Goal: Entertainment & Leisure: Browse casually

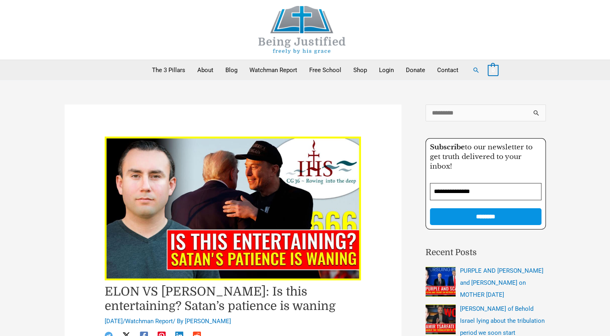
drag, startPoint x: 0, startPoint y: 0, endPoint x: 190, endPoint y: 148, distance: 240.2
click at [190, 148] on img at bounding box center [233, 209] width 257 height 144
click at [242, 204] on img at bounding box center [233, 209] width 257 height 144
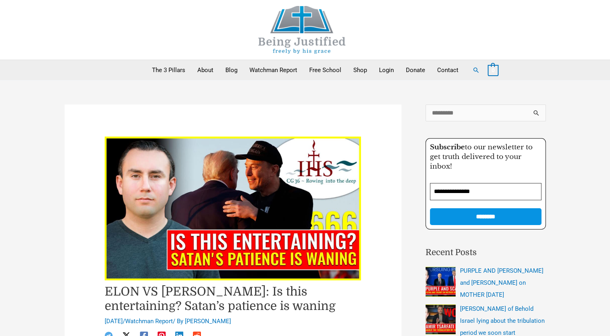
click at [242, 204] on img at bounding box center [233, 209] width 257 height 144
click at [244, 259] on img at bounding box center [233, 209] width 257 height 144
drag, startPoint x: 199, startPoint y: 306, endPoint x: 201, endPoint y: 301, distance: 5.0
click at [201, 301] on h1 "ELON VS [PERSON_NAME]: Is this entertaining? Satan’s patience is waning" at bounding box center [233, 299] width 257 height 29
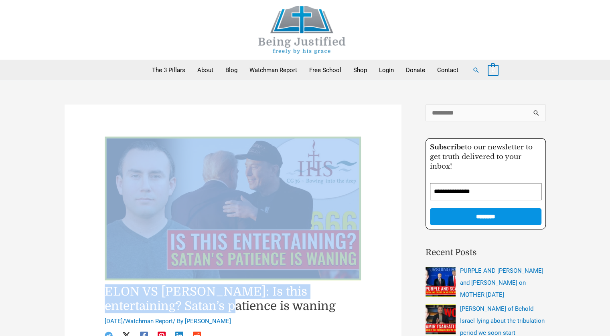
drag, startPoint x: 201, startPoint y: 301, endPoint x: 369, endPoint y: 215, distance: 189.0
drag, startPoint x: 369, startPoint y: 215, endPoint x: 333, endPoint y: 219, distance: 35.9
click at [333, 219] on img at bounding box center [233, 209] width 257 height 144
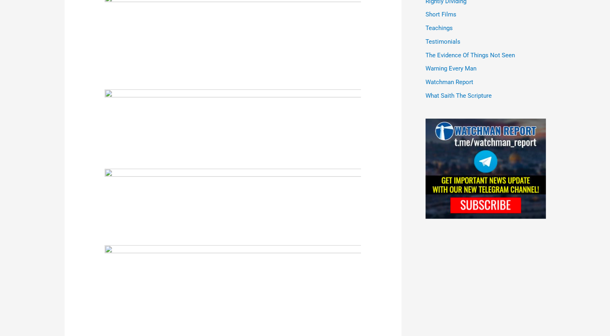
scroll to position [890, 0]
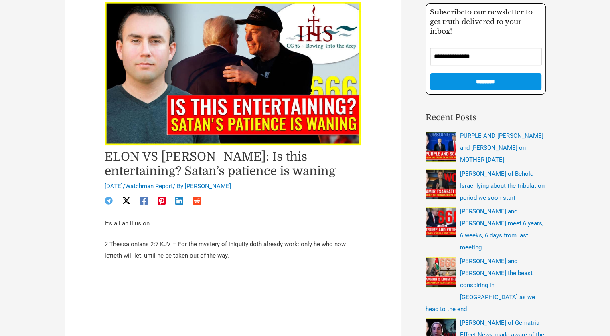
scroll to position [171, 0]
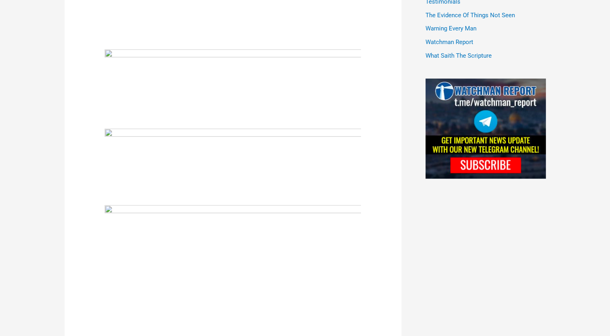
scroll to position [342, 0]
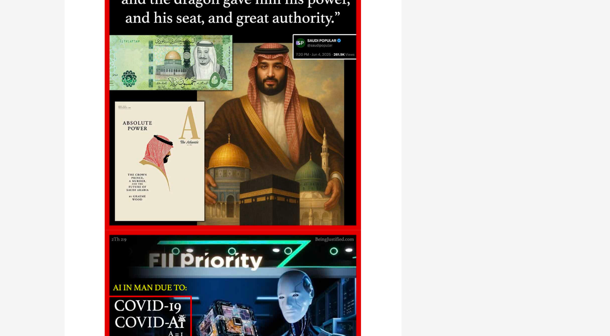
click at [609, 59] on div "ELON VS TRUMP: Is this entertaining? Satan’s patience is waning June 6, 2025 / …" at bounding box center [305, 39] width 610 height 4140
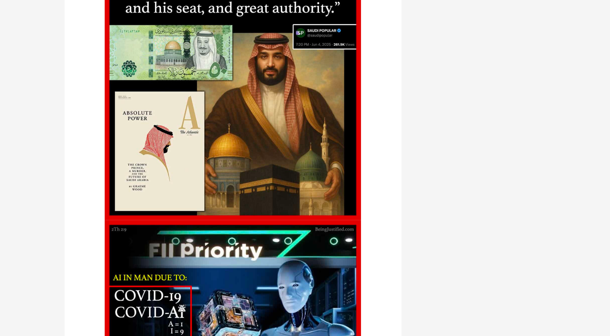
click at [608, 59] on div "ELON VS TRUMP: Is this entertaining? Satan’s patience is waning June 6, 2025 / …" at bounding box center [305, 29] width 610 height 4140
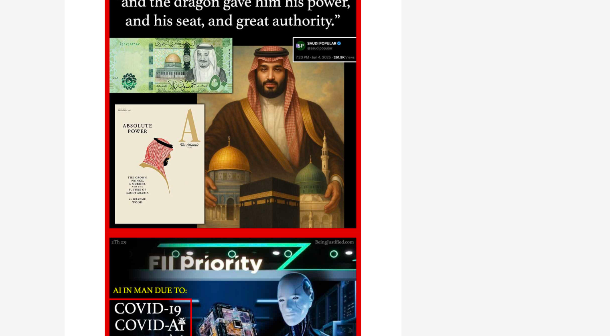
scroll to position [2108, 0]
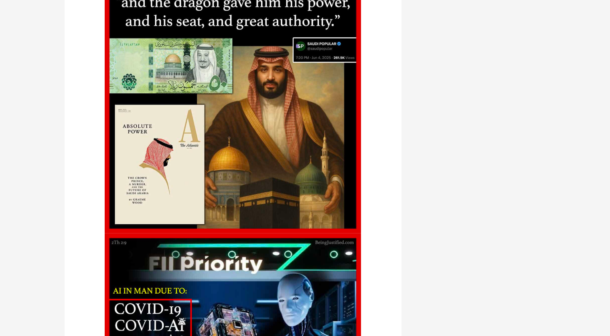
click at [580, 81] on div "ELON VS TRUMP: Is this entertaining? Satan’s patience is waning June 6, 2025 / …" at bounding box center [305, 42] width 610 height 4140
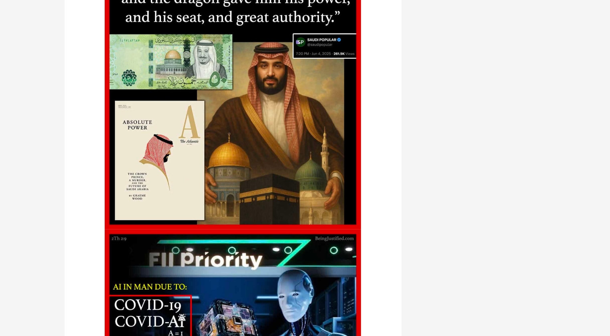
scroll to position [2118, 0]
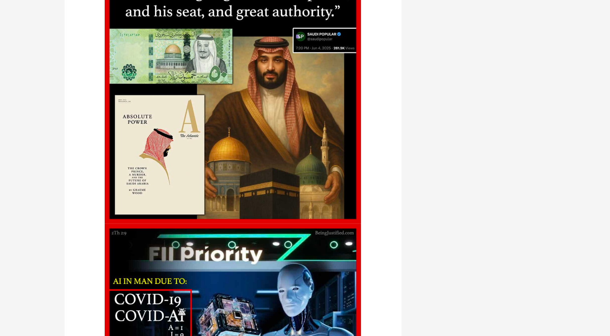
click at [526, 96] on div "ELON VS TRUMP: Is this entertaining? Satan’s patience is waning June 6, 2025 / …" at bounding box center [305, 33] width 497 height 4140
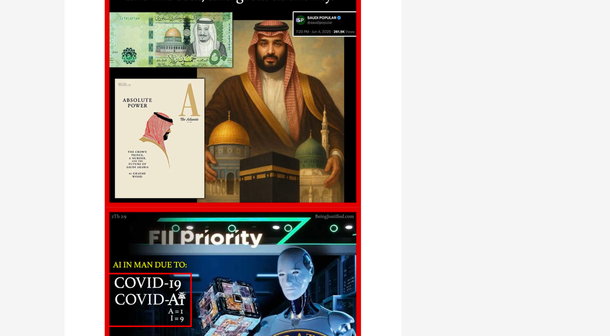
scroll to position [2136, 0]
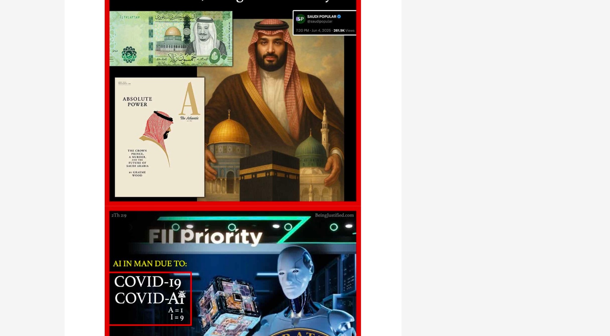
click at [240, 95] on img at bounding box center [233, 78] width 257 height 257
click at [218, 74] on img at bounding box center [233, 78] width 257 height 257
drag, startPoint x: 194, startPoint y: 121, endPoint x: 189, endPoint y: 121, distance: 5.2
click at [189, 121] on img at bounding box center [233, 78] width 257 height 257
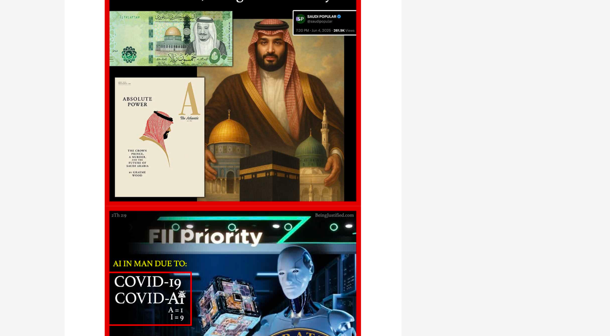
click at [189, 121] on img at bounding box center [233, 78] width 257 height 257
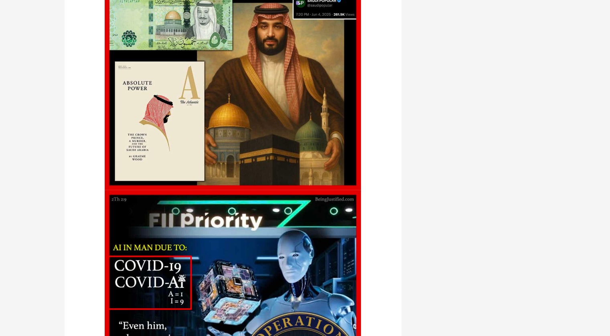
scroll to position [2168, 0]
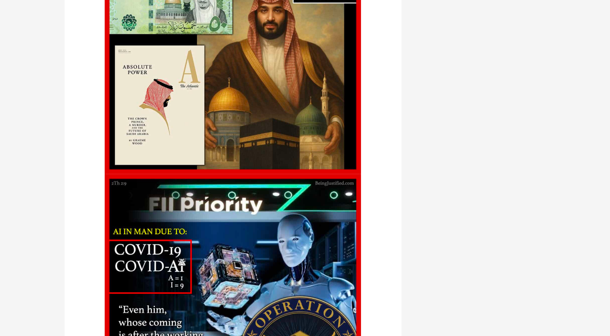
click at [239, 93] on img at bounding box center [233, 46] width 257 height 257
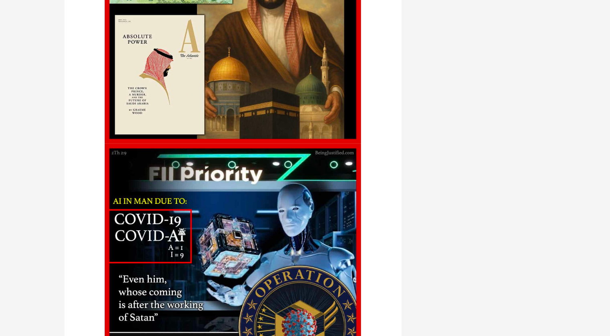
scroll to position [2200, 0]
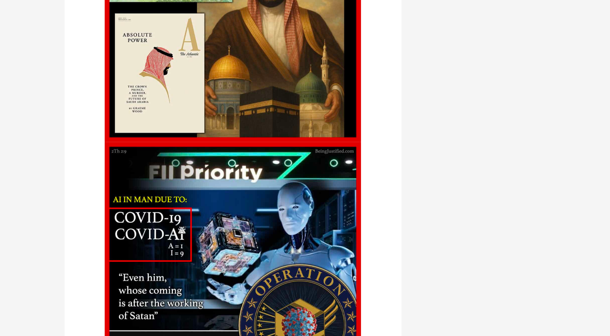
click at [239, 93] on img at bounding box center [233, 14] width 257 height 257
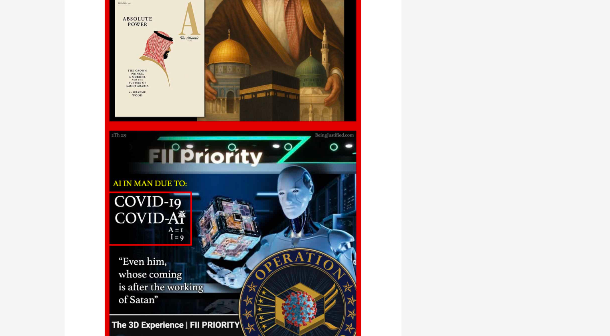
scroll to position [2232, 0]
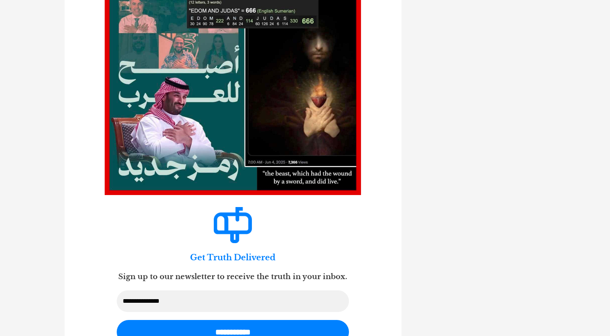
scroll to position [2937, 0]
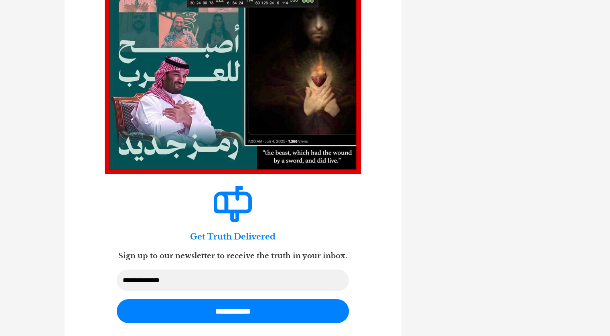
click at [186, 110] on img at bounding box center [233, 46] width 257 height 257
click at [198, 107] on img at bounding box center [233, 46] width 257 height 257
click at [222, 135] on img at bounding box center [233, 46] width 257 height 257
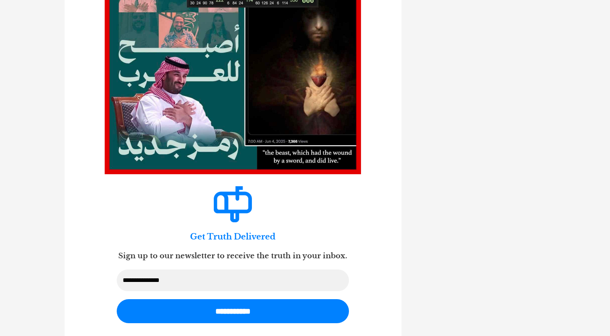
click at [222, 135] on img at bounding box center [233, 46] width 257 height 257
drag, startPoint x: 480, startPoint y: 158, endPoint x: 488, endPoint y: 172, distance: 16.2
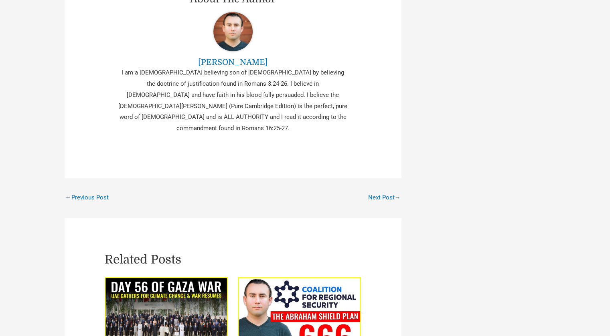
scroll to position [3306, 0]
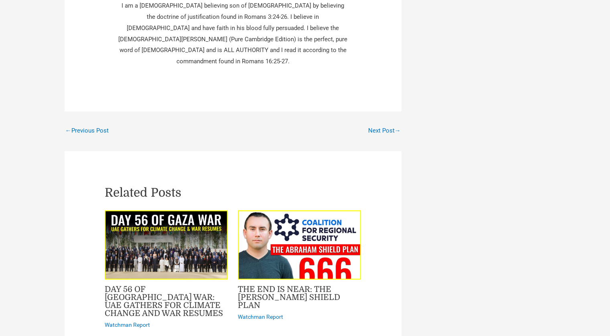
scroll to position [3386, 0]
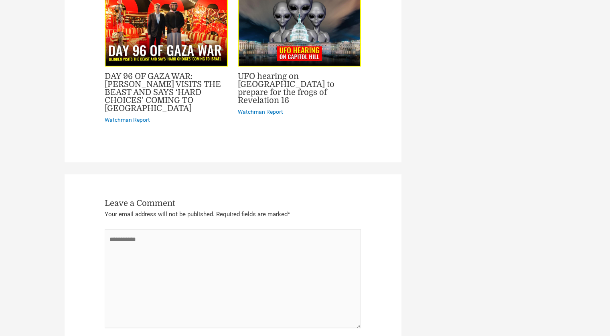
scroll to position [3723, 0]
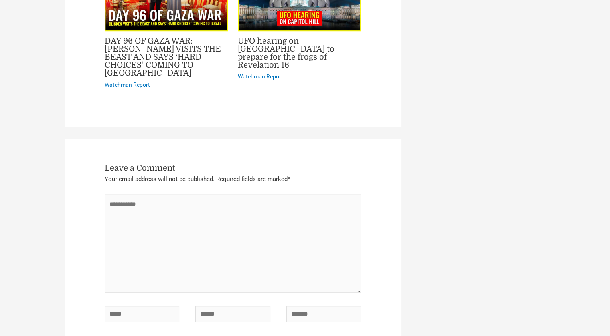
scroll to position [3771, 0]
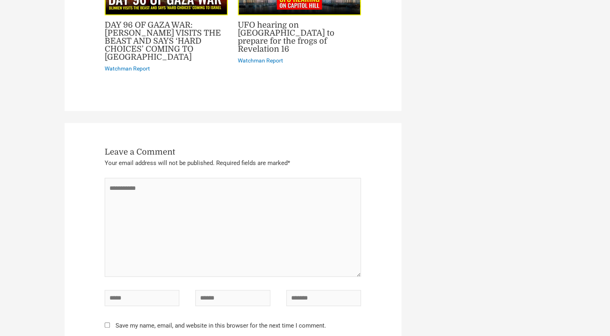
click at [85, 123] on div "**********" at bounding box center [233, 265] width 337 height 284
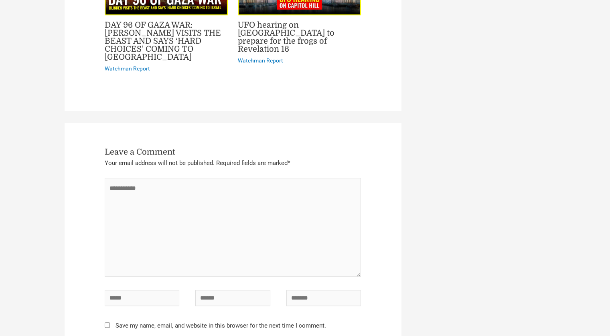
click at [75, 160] on div "**********" at bounding box center [233, 265] width 337 height 284
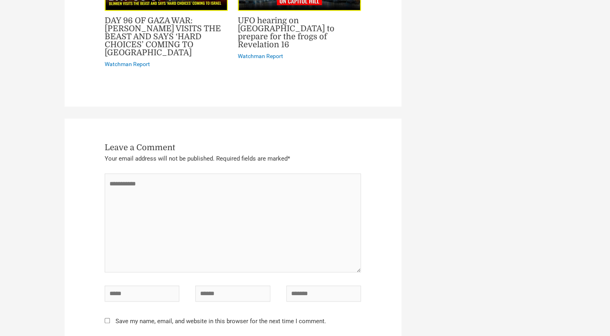
scroll to position [3779, 0]
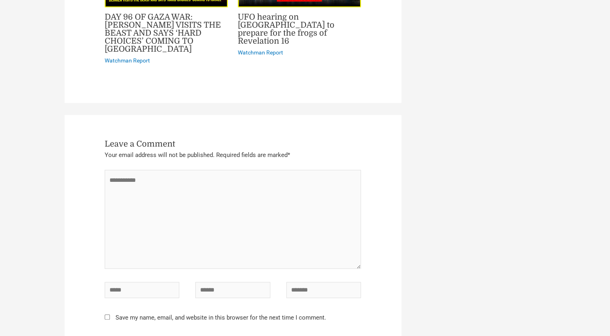
click at [68, 154] on div "**********" at bounding box center [233, 257] width 337 height 284
click at [66, 151] on div "**********" at bounding box center [233, 257] width 337 height 284
click at [88, 148] on div "**********" at bounding box center [233, 257] width 337 height 284
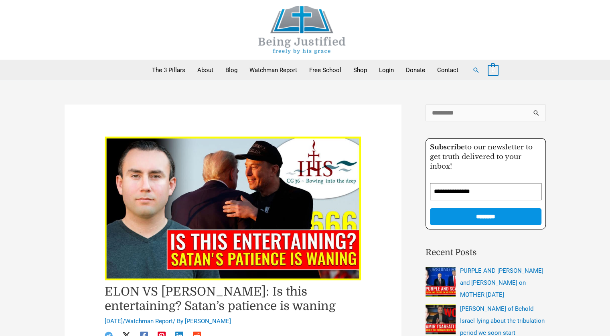
drag, startPoint x: 167, startPoint y: 29, endPoint x: 127, endPoint y: -2, distance: 50.3
